Goal: Information Seeking & Learning: Understand process/instructions

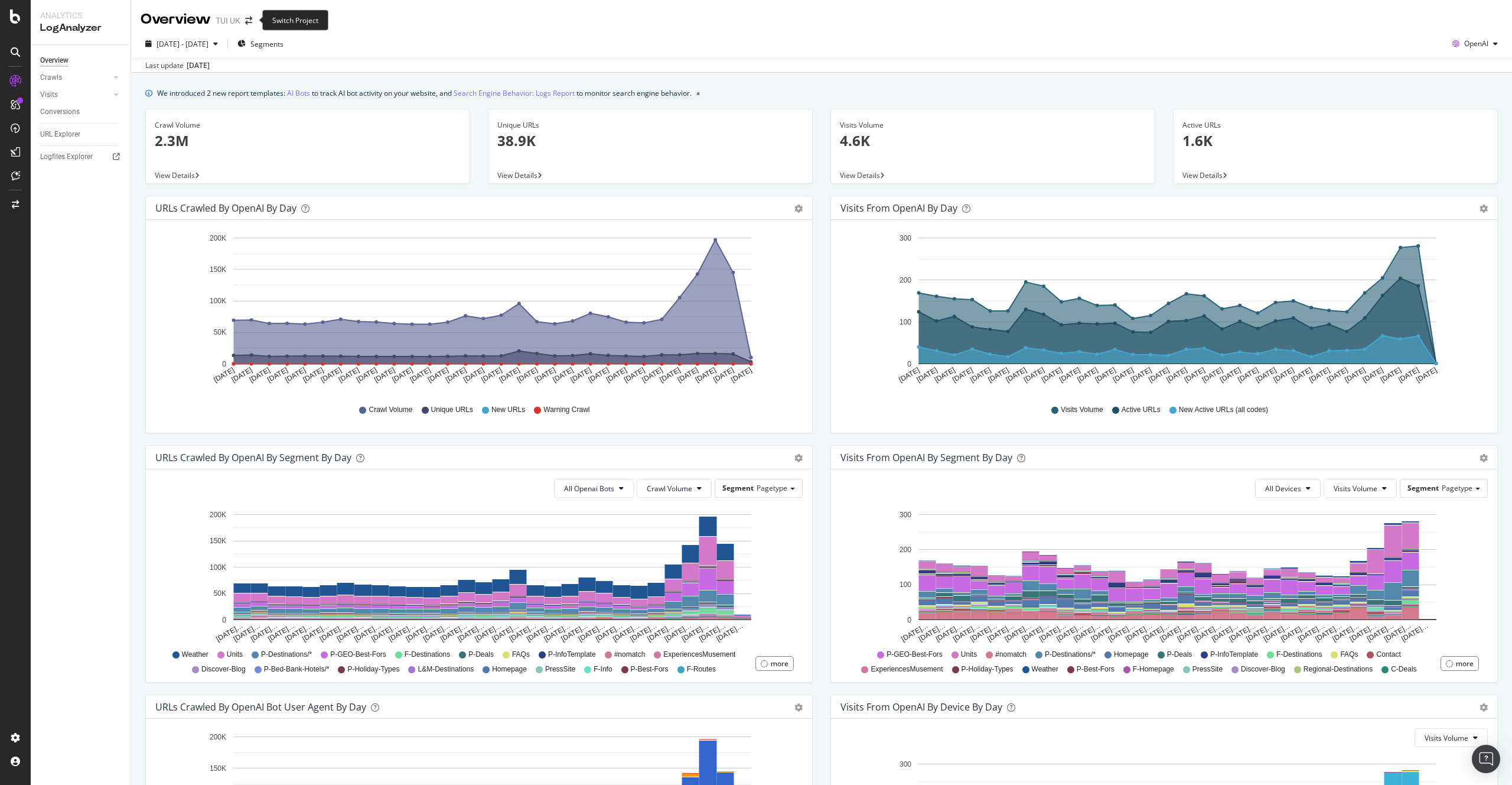
scroll to position [1, 0]
click at [14, 173] on icon at bounding box center [16, 175] width 9 height 9
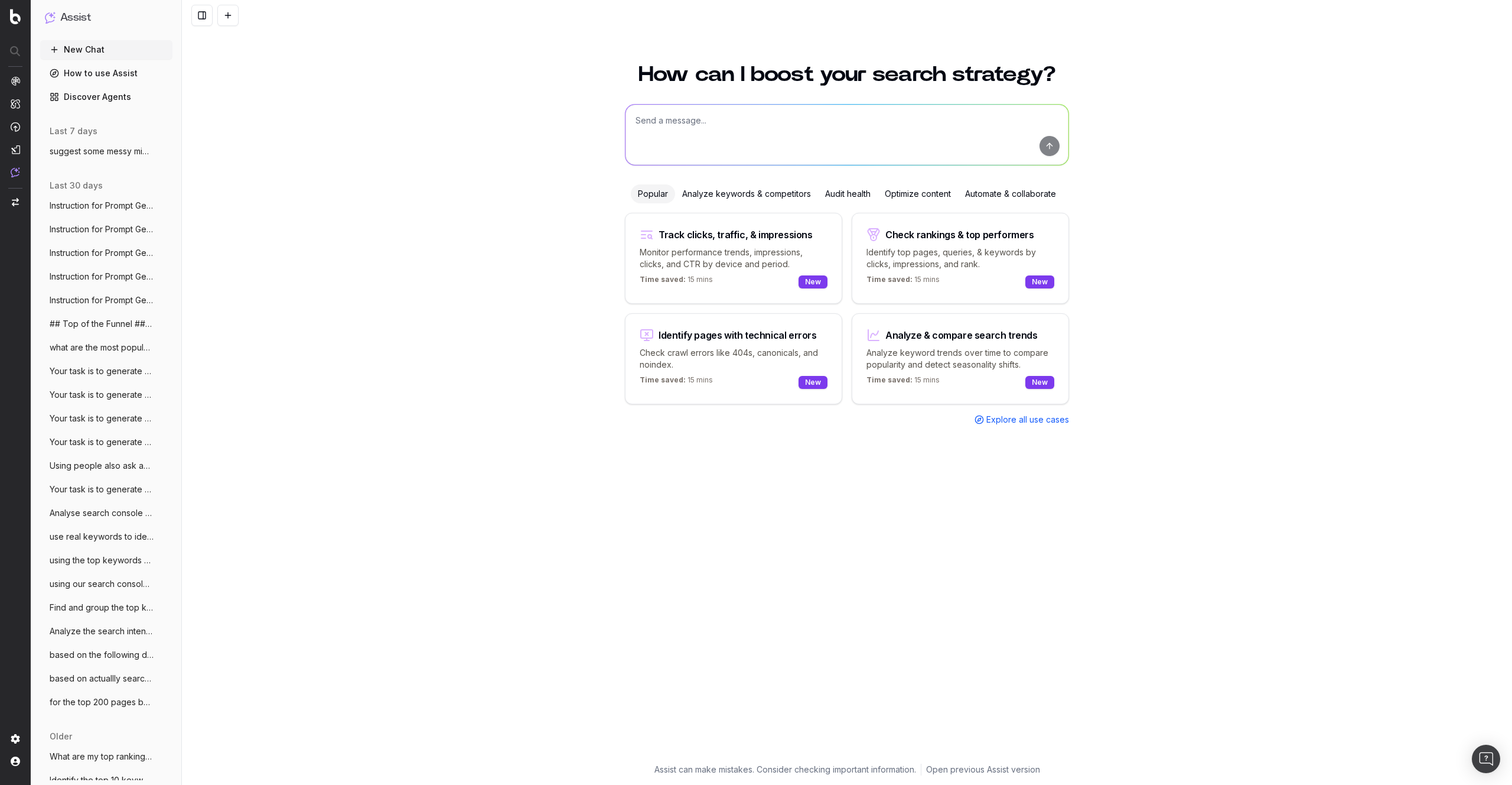
click at [118, 202] on span "Instruction for Prompt Generation Using" at bounding box center [101, 205] width 104 height 11
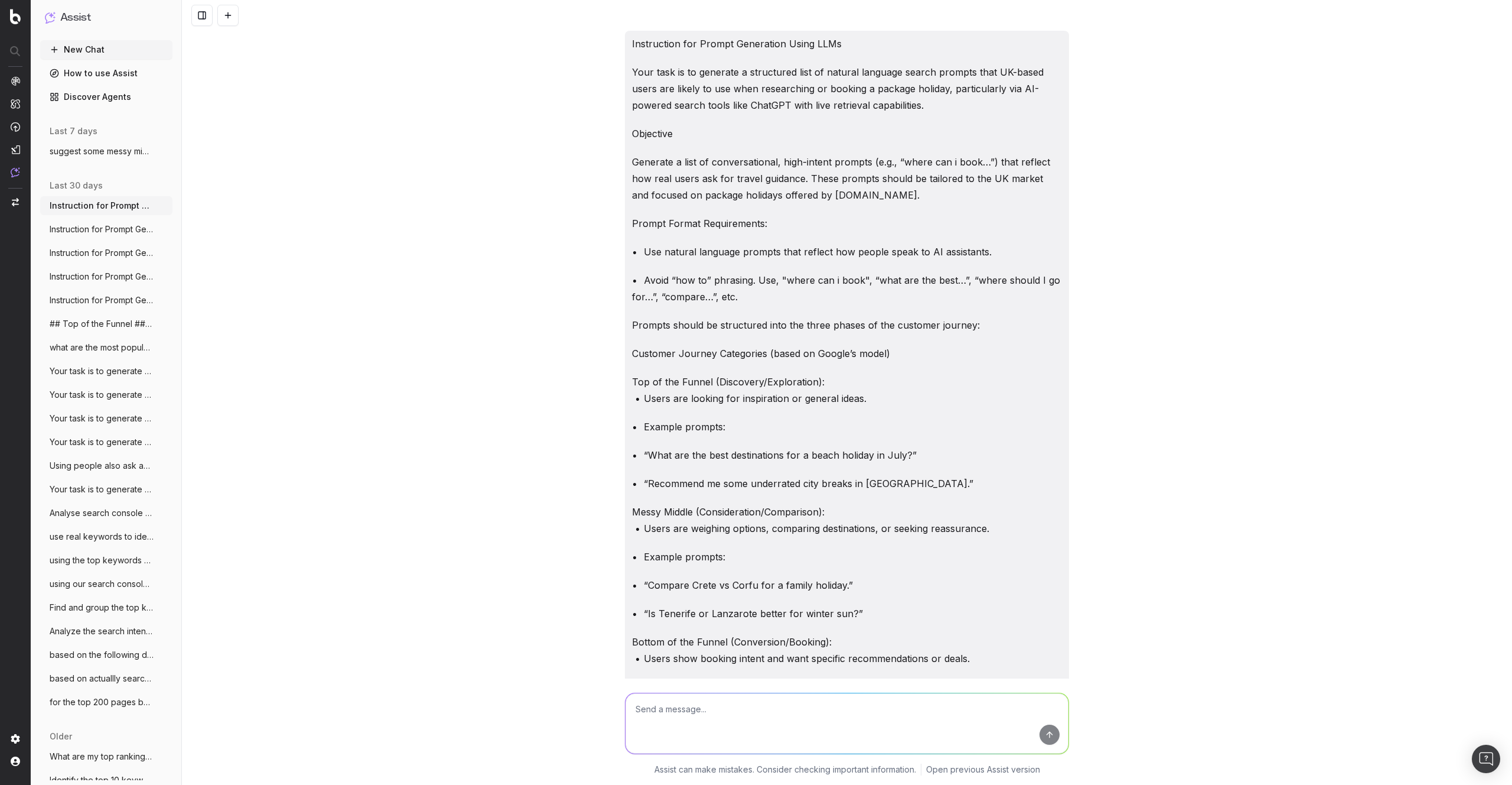
click at [516, 276] on div "Instruction for Prompt Generation Using LLMs Your task is to generate a structu…" at bounding box center [847, 392] width 1330 height 785
drag, startPoint x: 638, startPoint y: 44, endPoint x: 913, endPoint y: 225, distance: 329.2
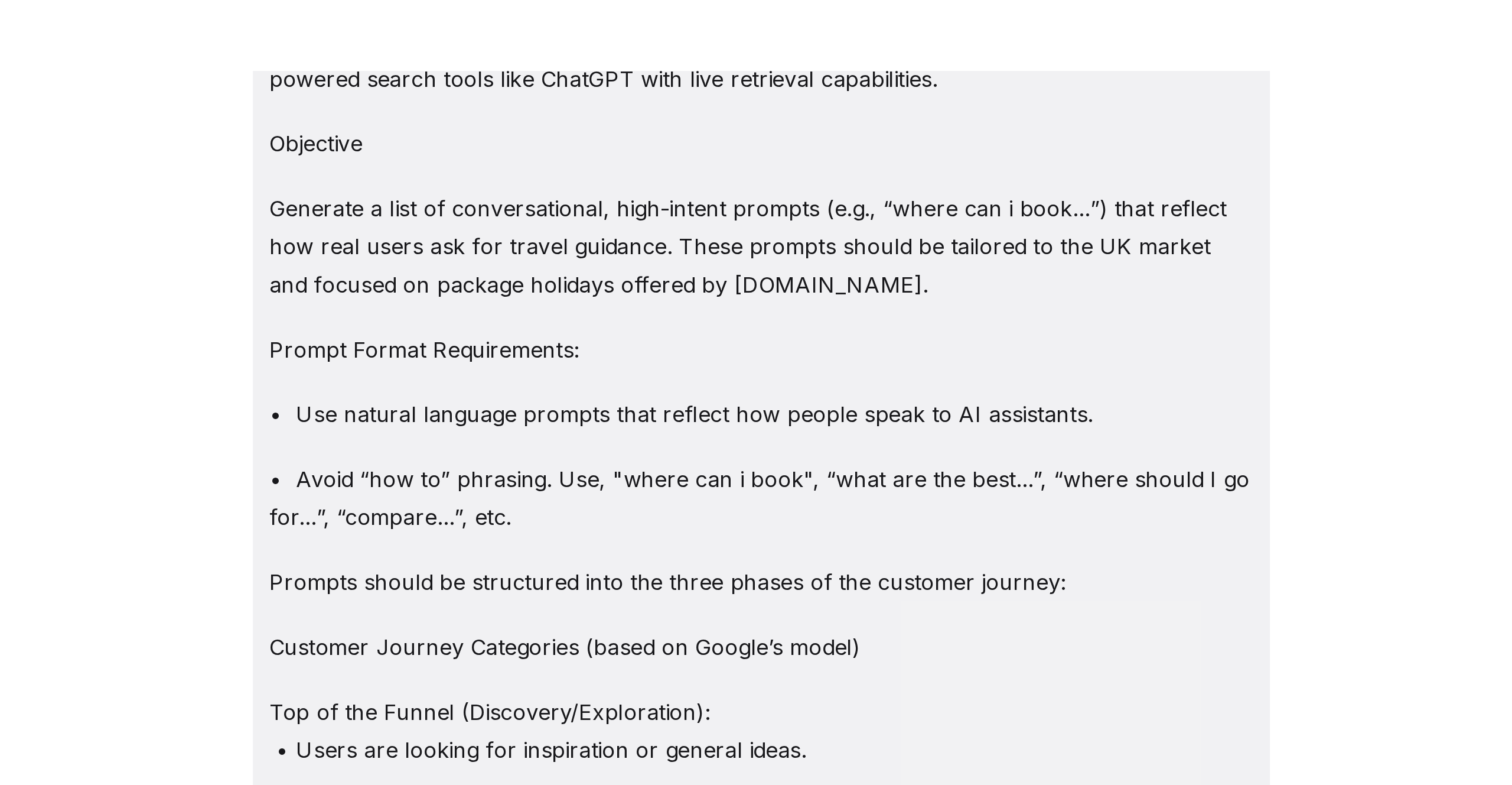
scroll to position [70, 0]
click at [816, 100] on p "Generate a list of conversational, high-intent prompts (e.g., “where can i book…" at bounding box center [846, 108] width 430 height 50
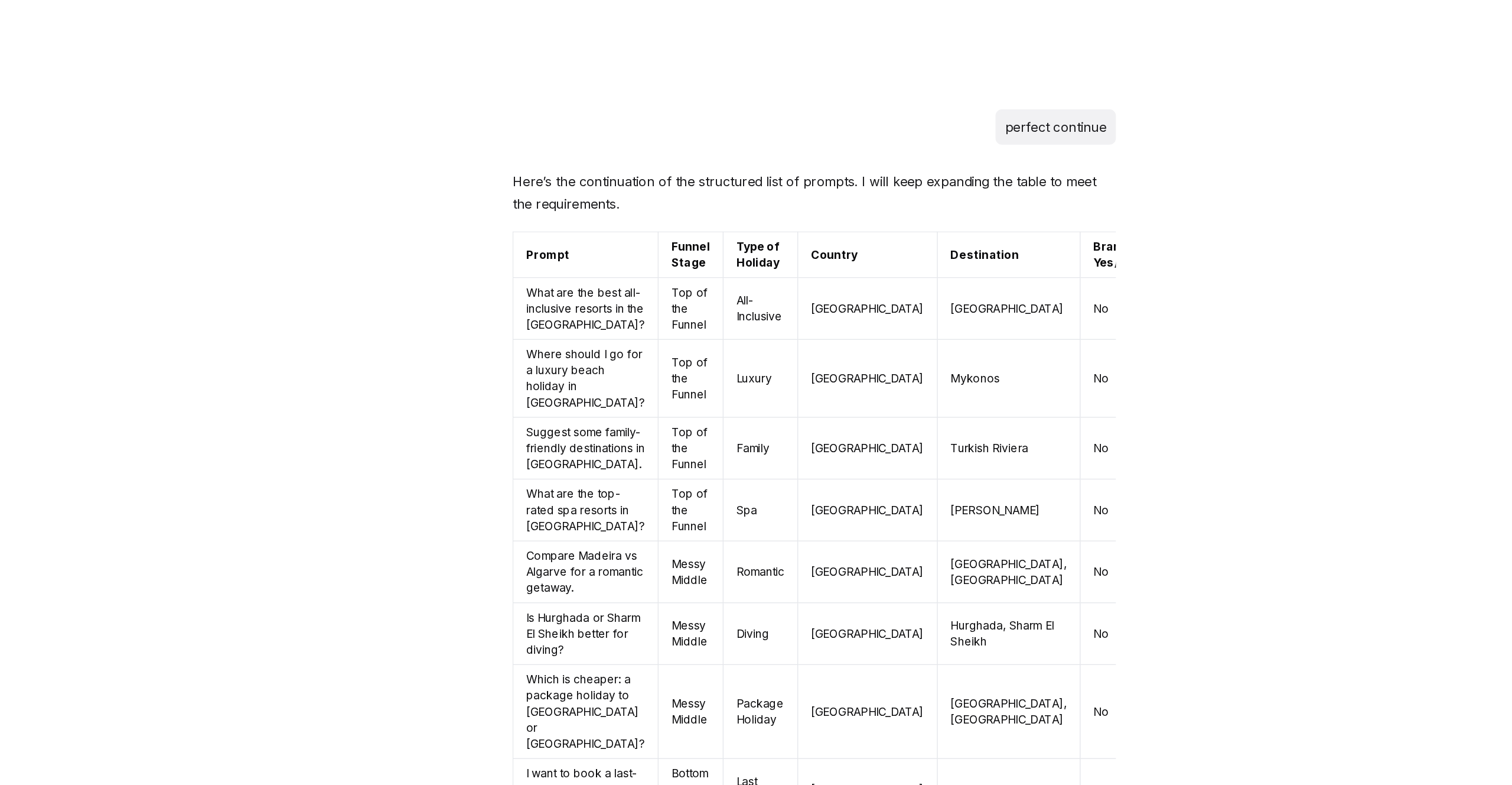
scroll to position [3264, 0]
